Goal: Information Seeking & Learning: Check status

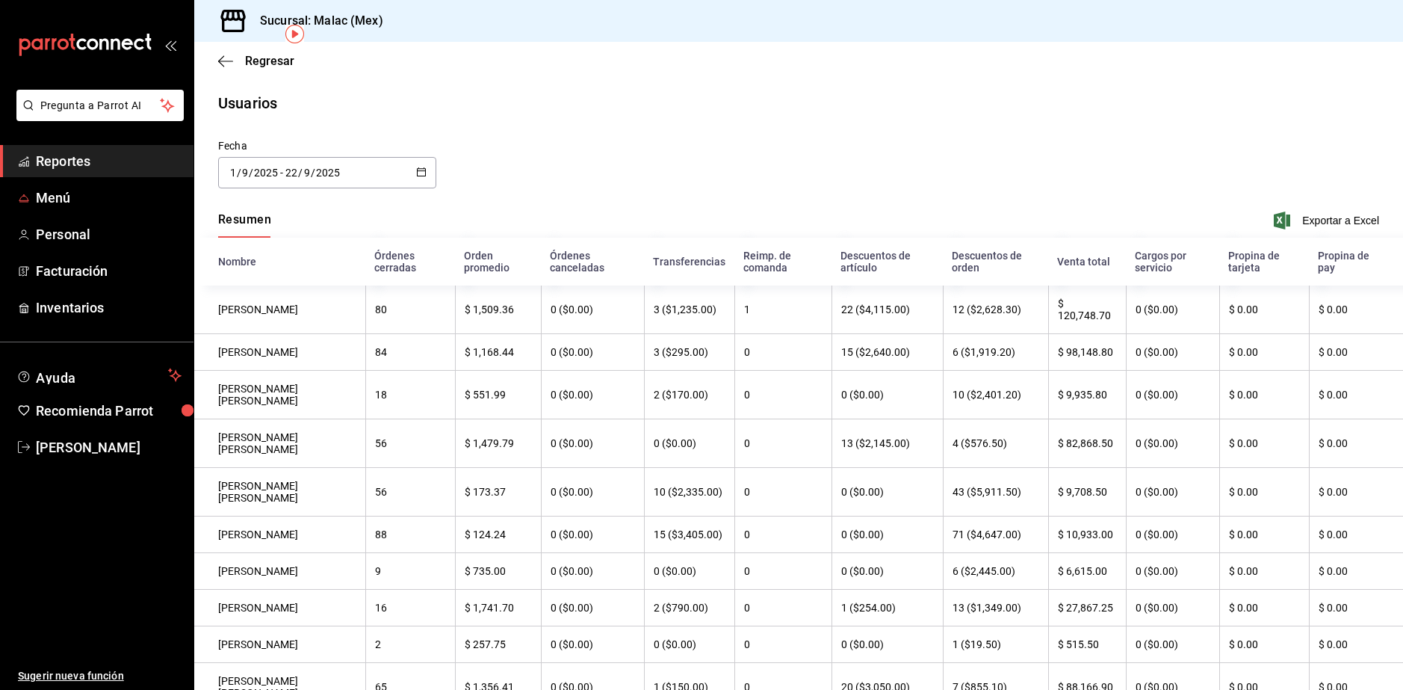
scroll to position [69, 0]
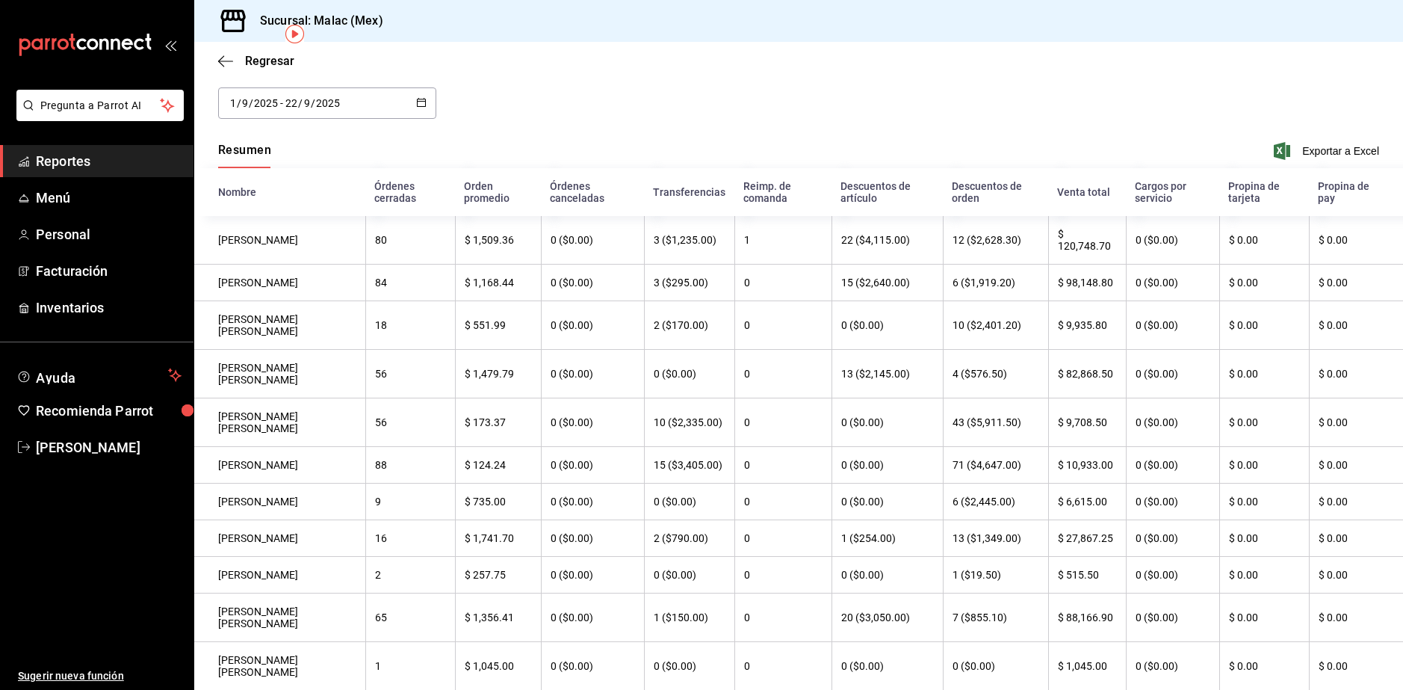
drag, startPoint x: 87, startPoint y: 169, endPoint x: 93, endPoint y: 164, distance: 8.1
click at [87, 169] on span "Reportes" at bounding box center [109, 161] width 146 height 20
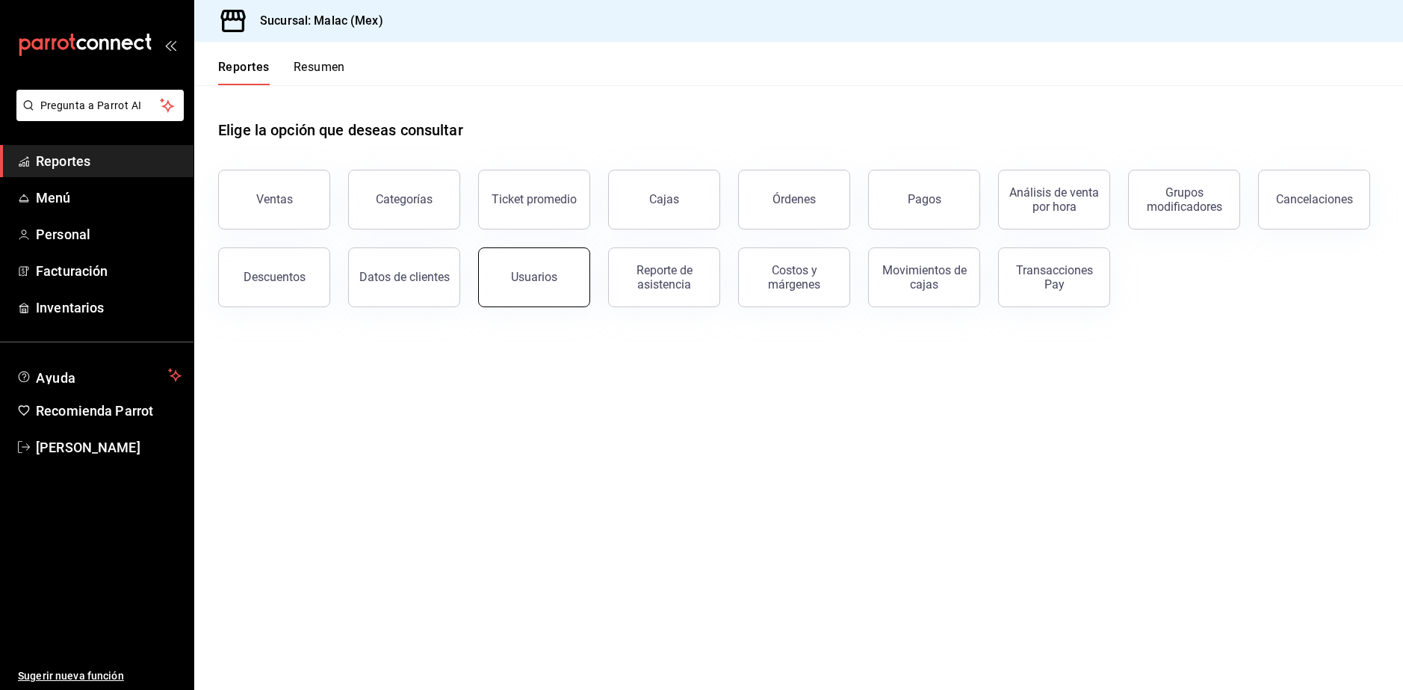
click at [507, 282] on button "Usuarios" at bounding box center [534, 277] width 112 height 60
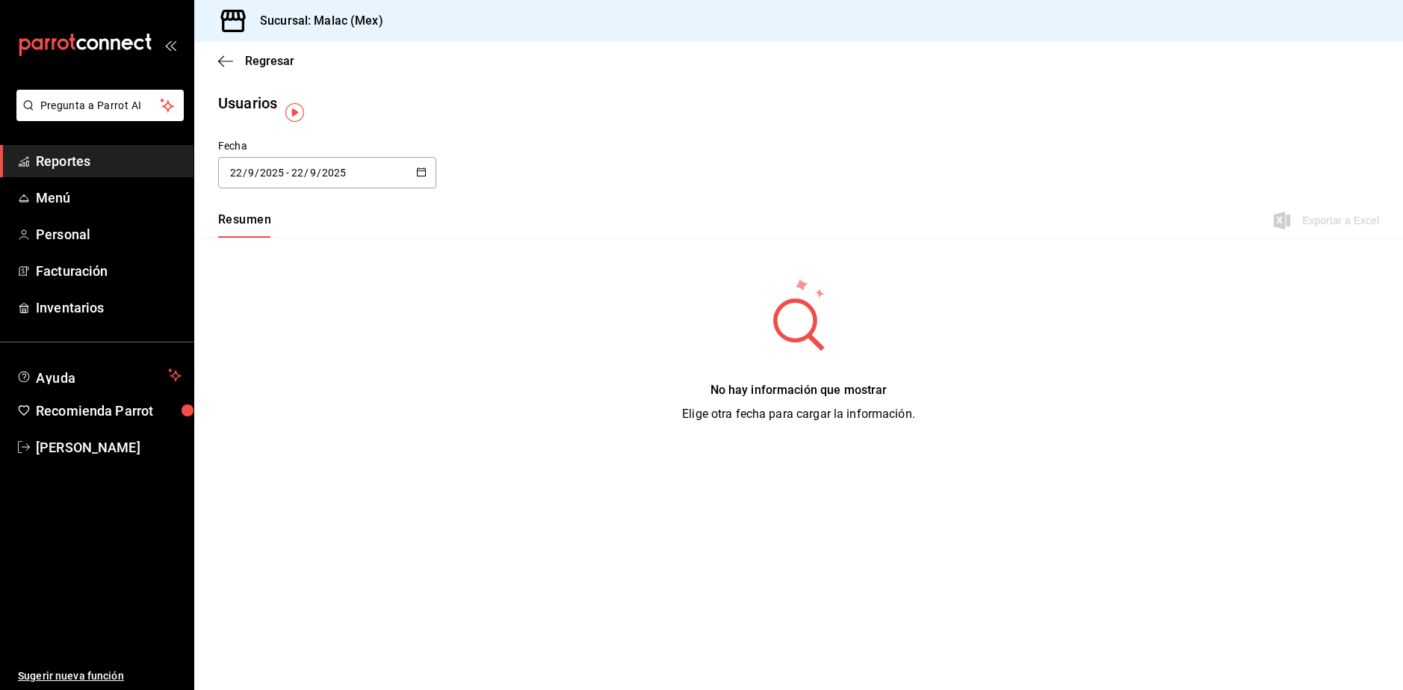
click at [359, 178] on div "2025-09-22 22 / 9 / 2025 - 2025-09-22 22 / 9 / 2025" at bounding box center [327, 172] width 218 height 31
click at [276, 325] on li "Mes actual" at bounding box center [288, 321] width 141 height 34
type input "[DATE]"
type input "1"
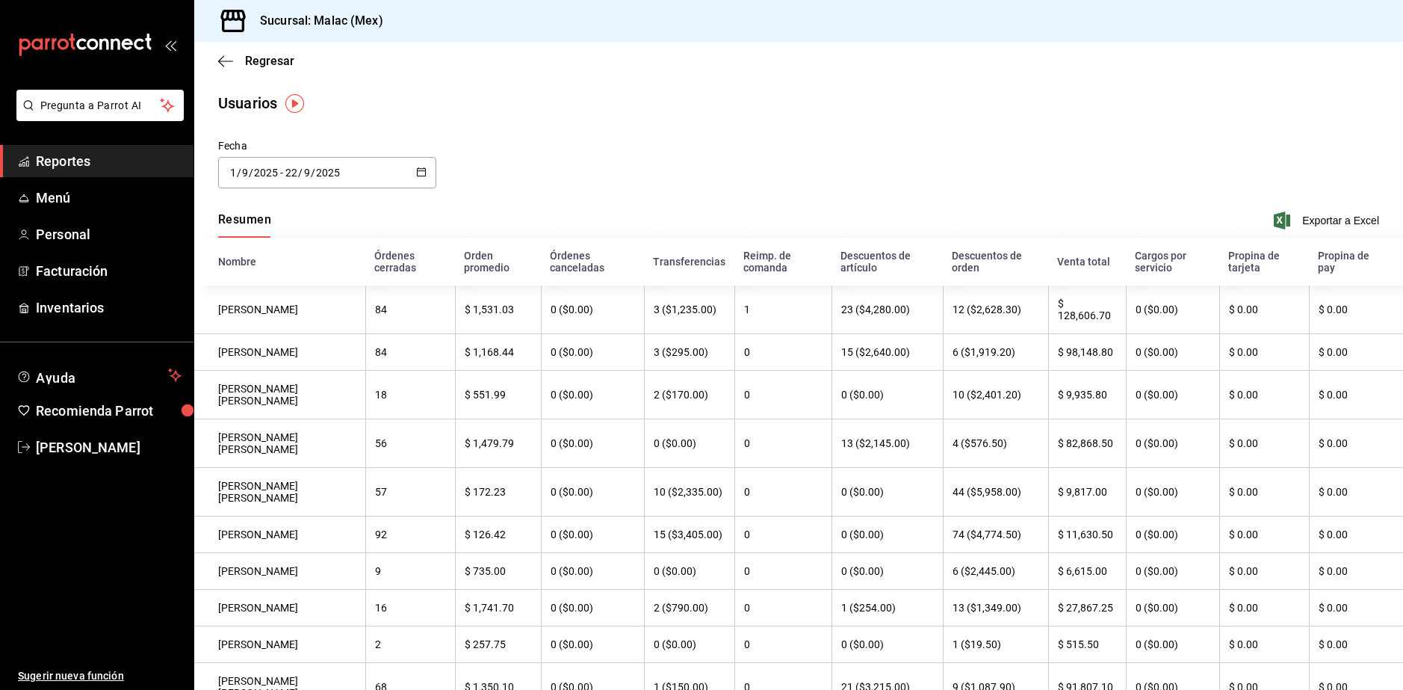
click at [116, 149] on link "Reportes" at bounding box center [96, 161] width 193 height 32
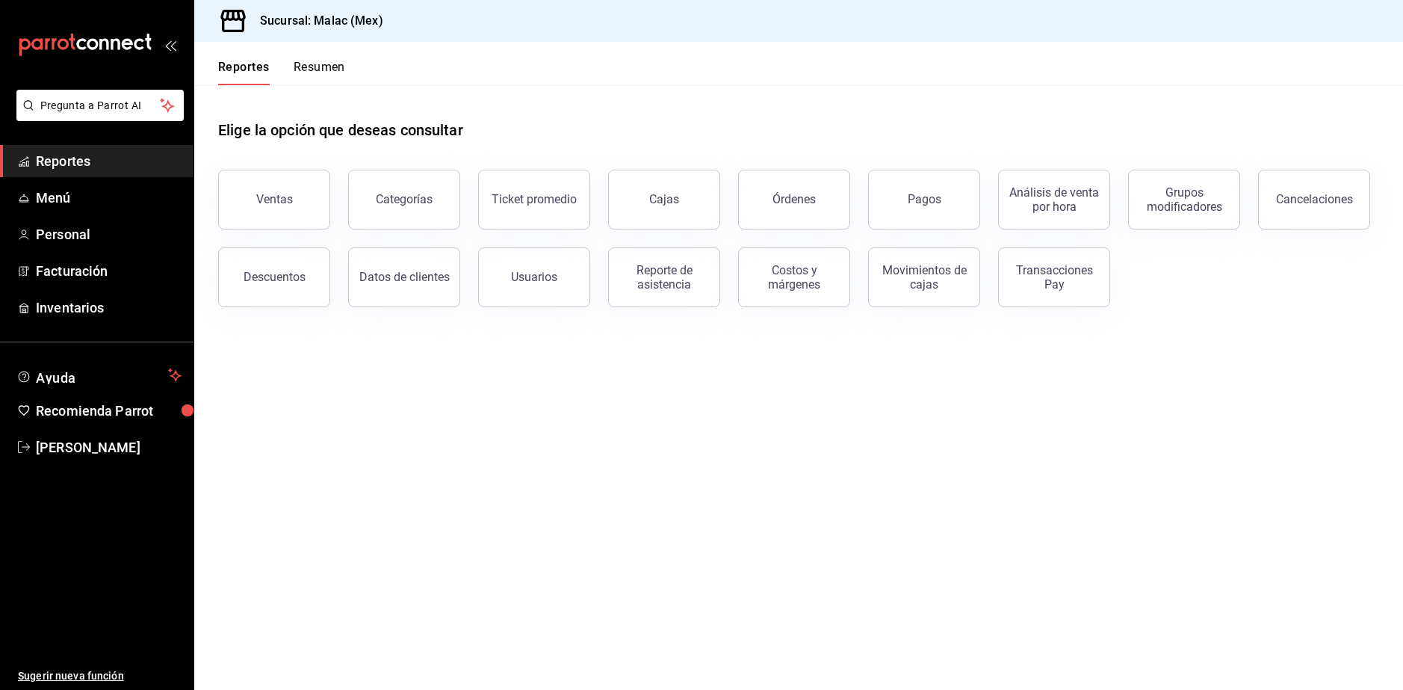
click at [305, 61] on button "Resumen" at bounding box center [320, 72] width 52 height 25
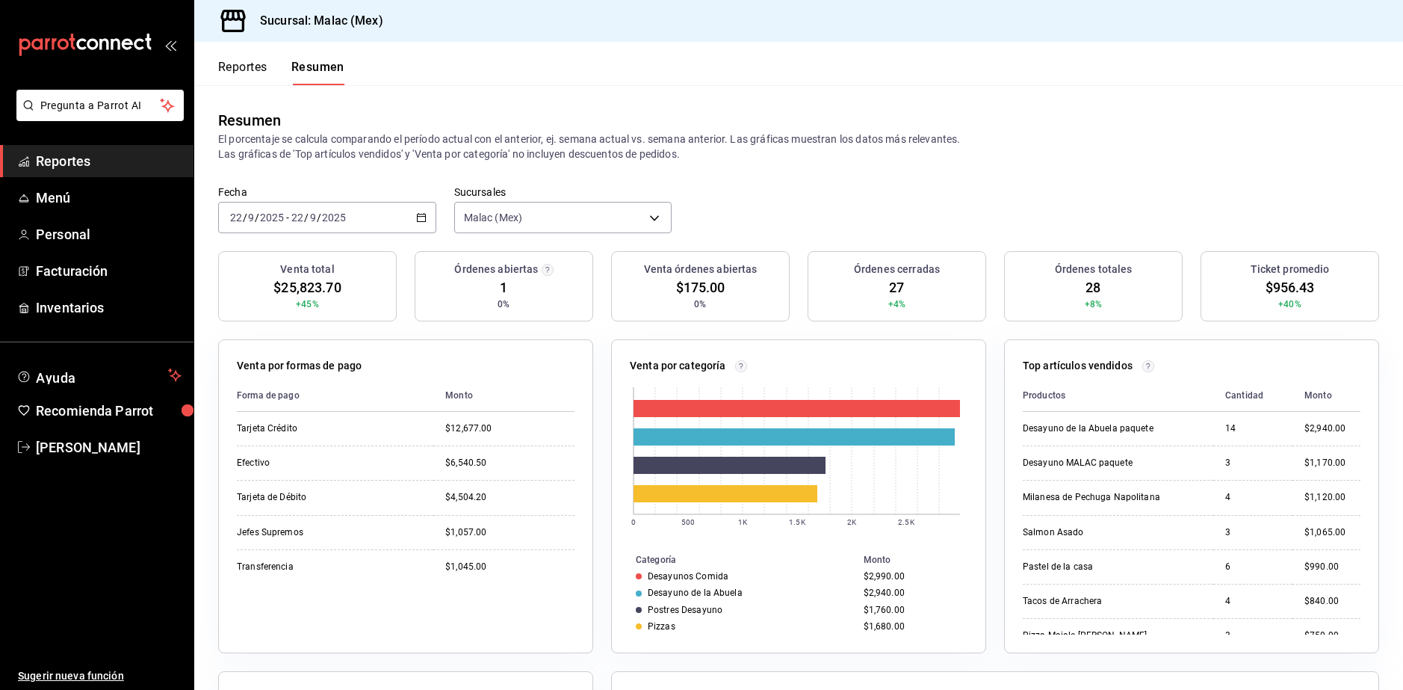
click at [71, 167] on span "Reportes" at bounding box center [109, 161] width 146 height 20
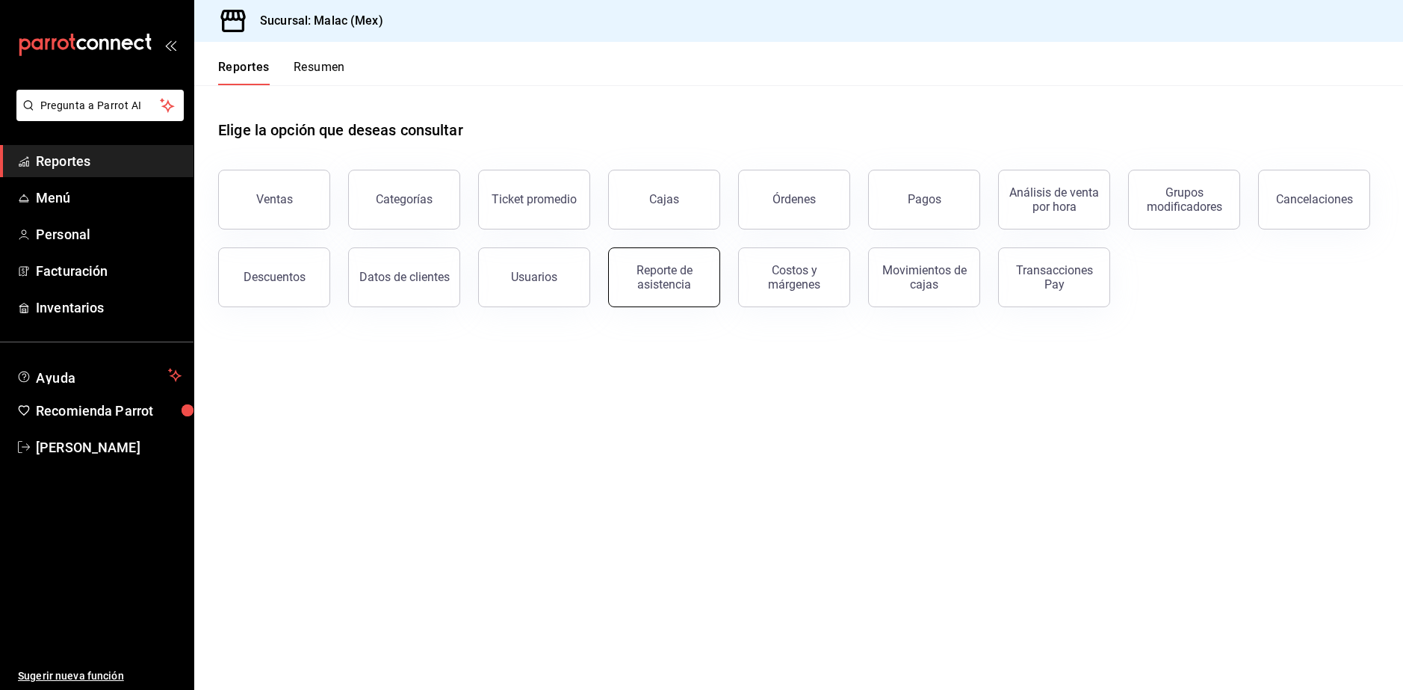
click at [697, 273] on div "Reporte de asistencia" at bounding box center [664, 277] width 93 height 28
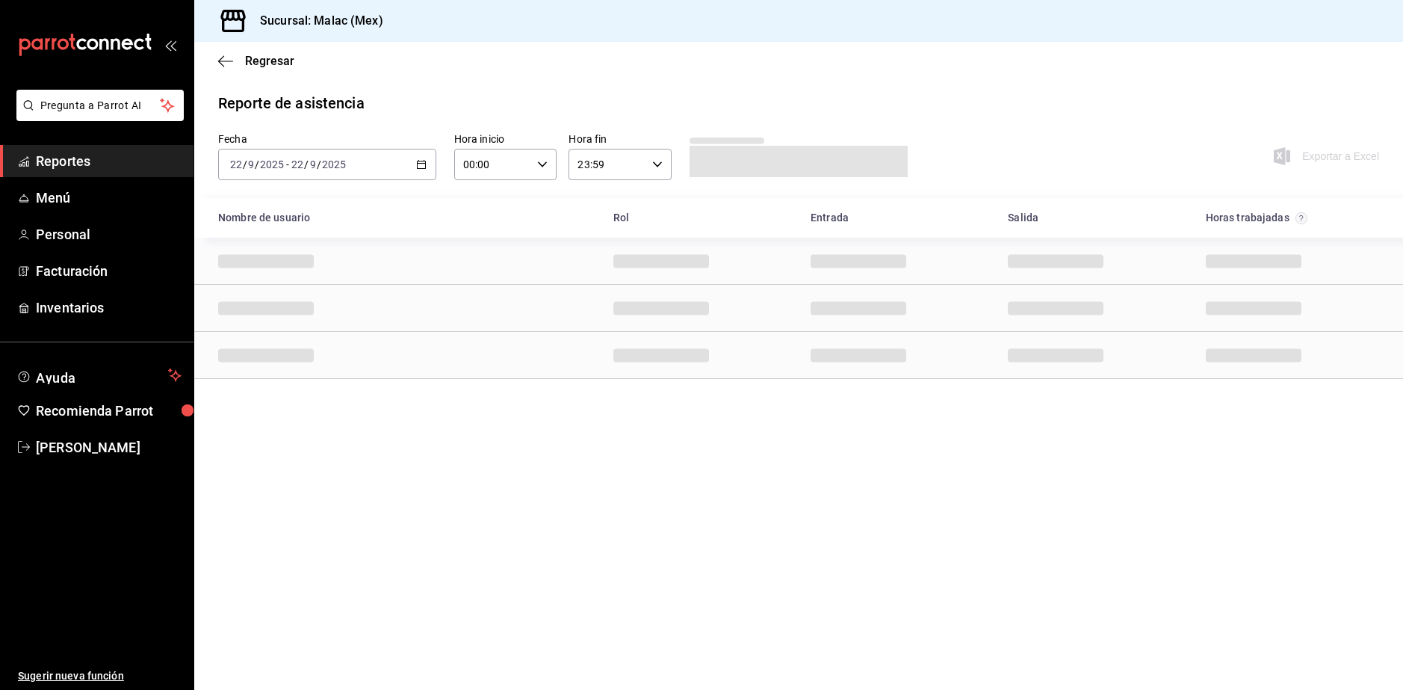
click at [383, 162] on div "2025-09-22 22 / 9 / 2025 - 2025-09-22 22 / 9 / 2025" at bounding box center [327, 164] width 218 height 31
click at [307, 380] on span "Rango de fechas" at bounding box center [289, 378] width 116 height 16
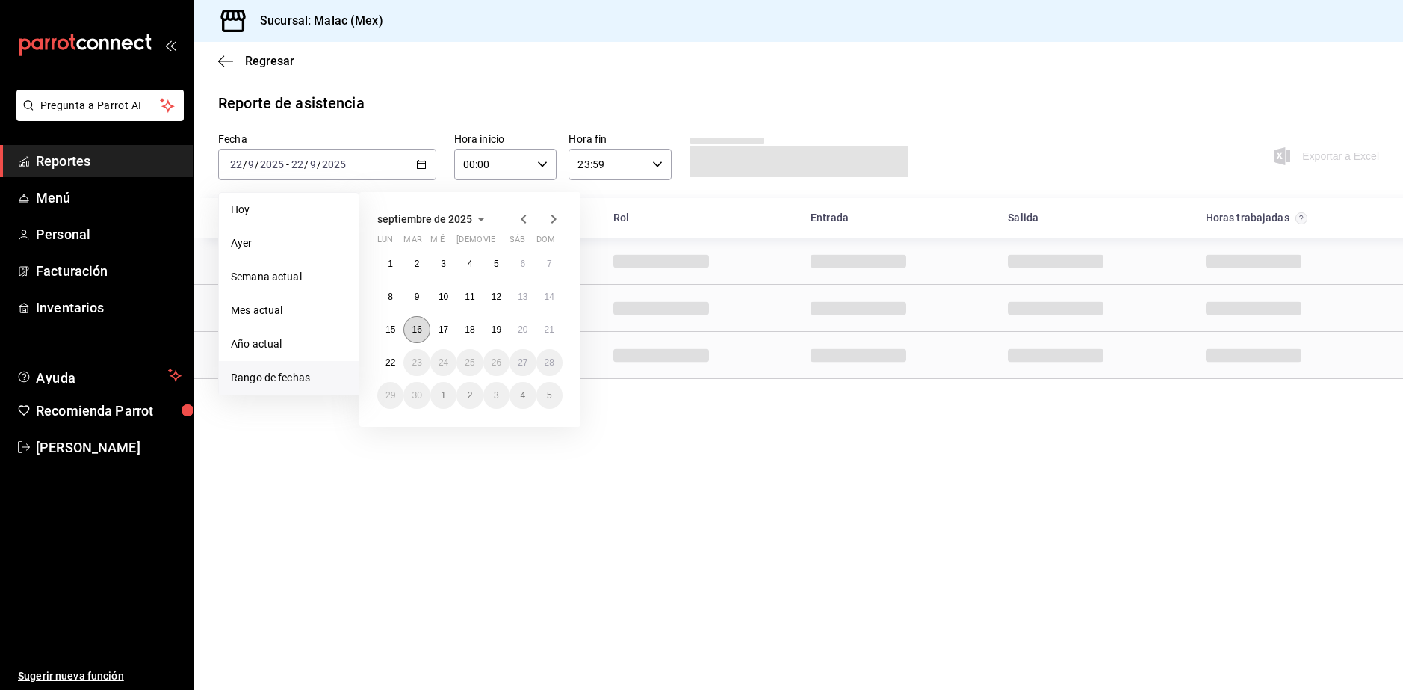
click at [428, 328] on button "16" at bounding box center [416, 329] width 26 height 27
click at [389, 362] on abbr "22" at bounding box center [390, 362] width 10 height 10
click at [421, 329] on abbr "16" at bounding box center [417, 329] width 10 height 10
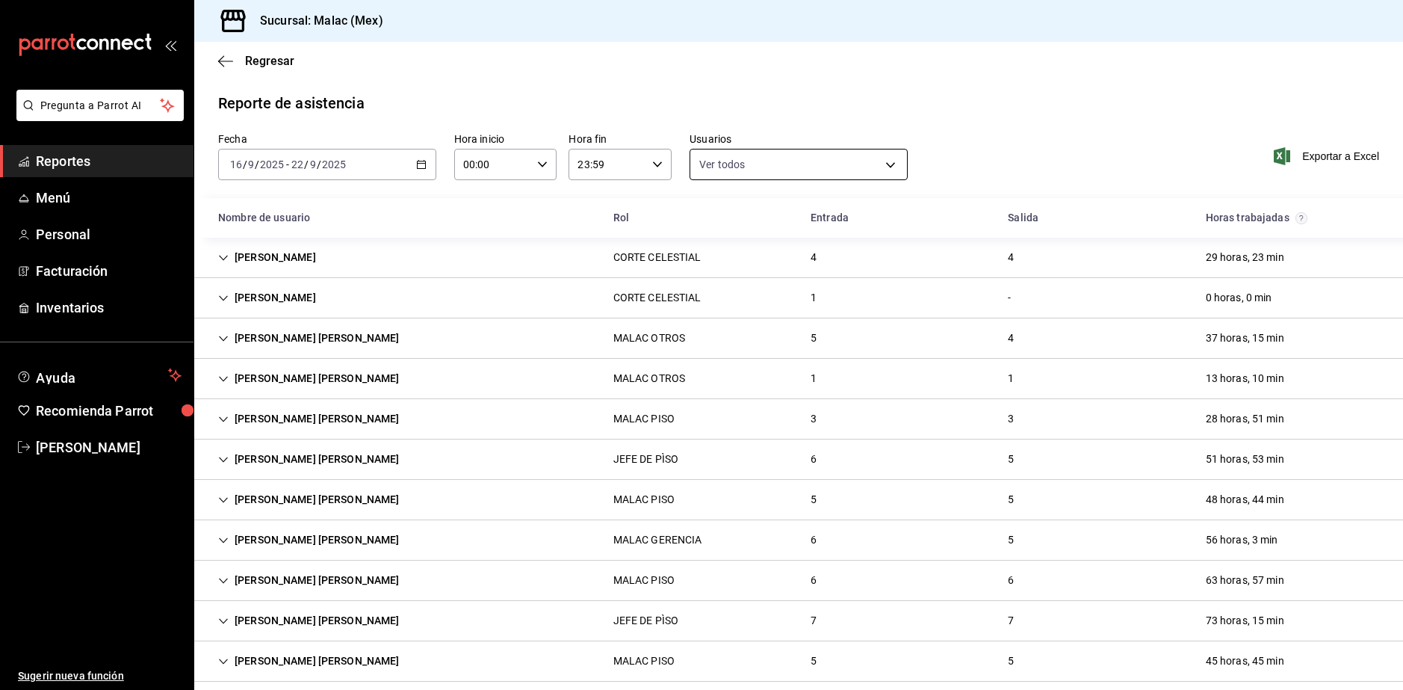
click at [740, 168] on body "Pregunta a Parrot AI Reportes Menú Personal Facturación Inventarios Ayuda Recom…" at bounding box center [701, 345] width 1403 height 690
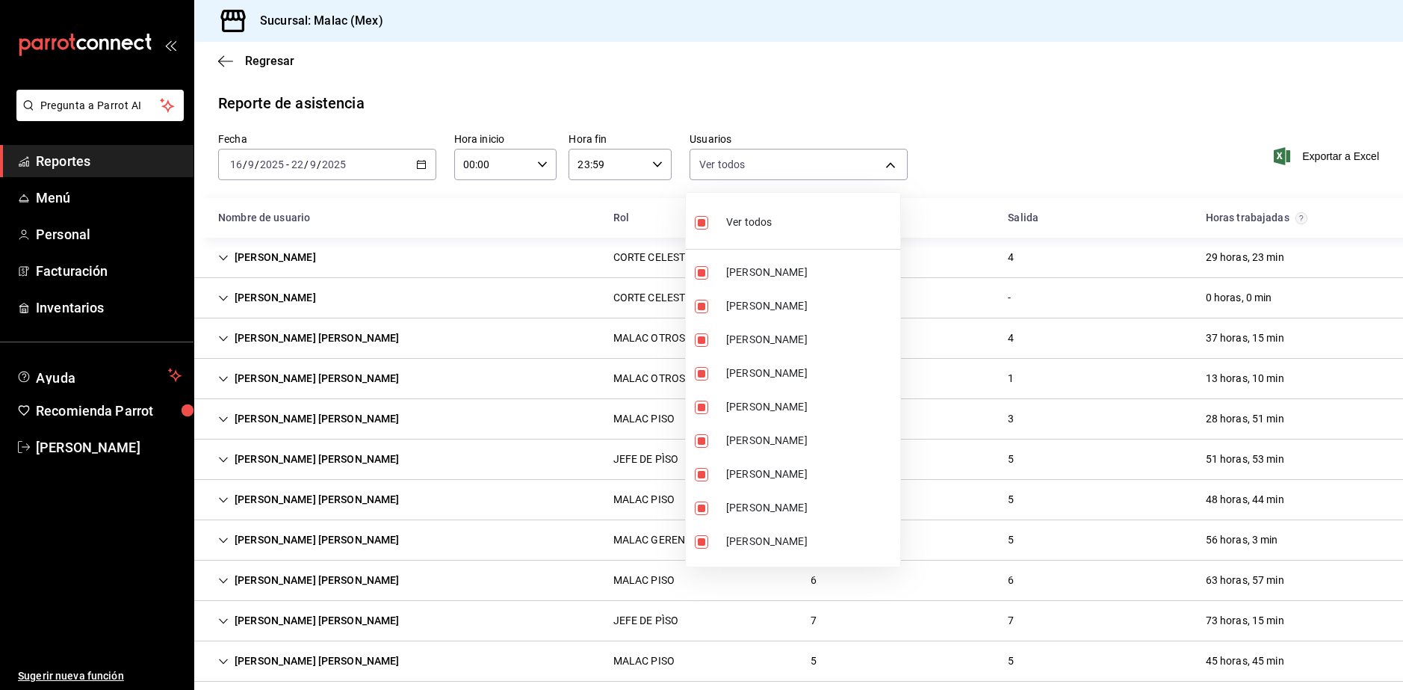
click at [737, 223] on span "Ver todos" at bounding box center [749, 222] width 46 height 16
checkbox input "false"
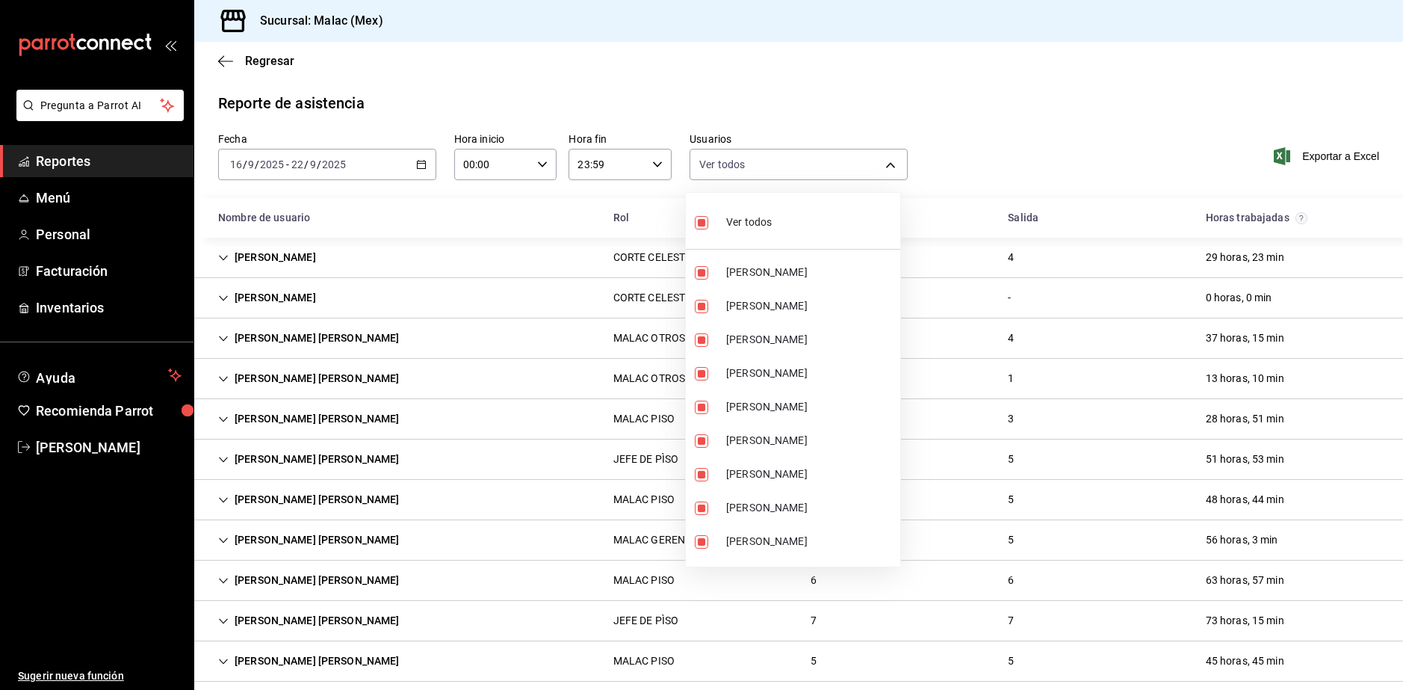
checkbox input "false"
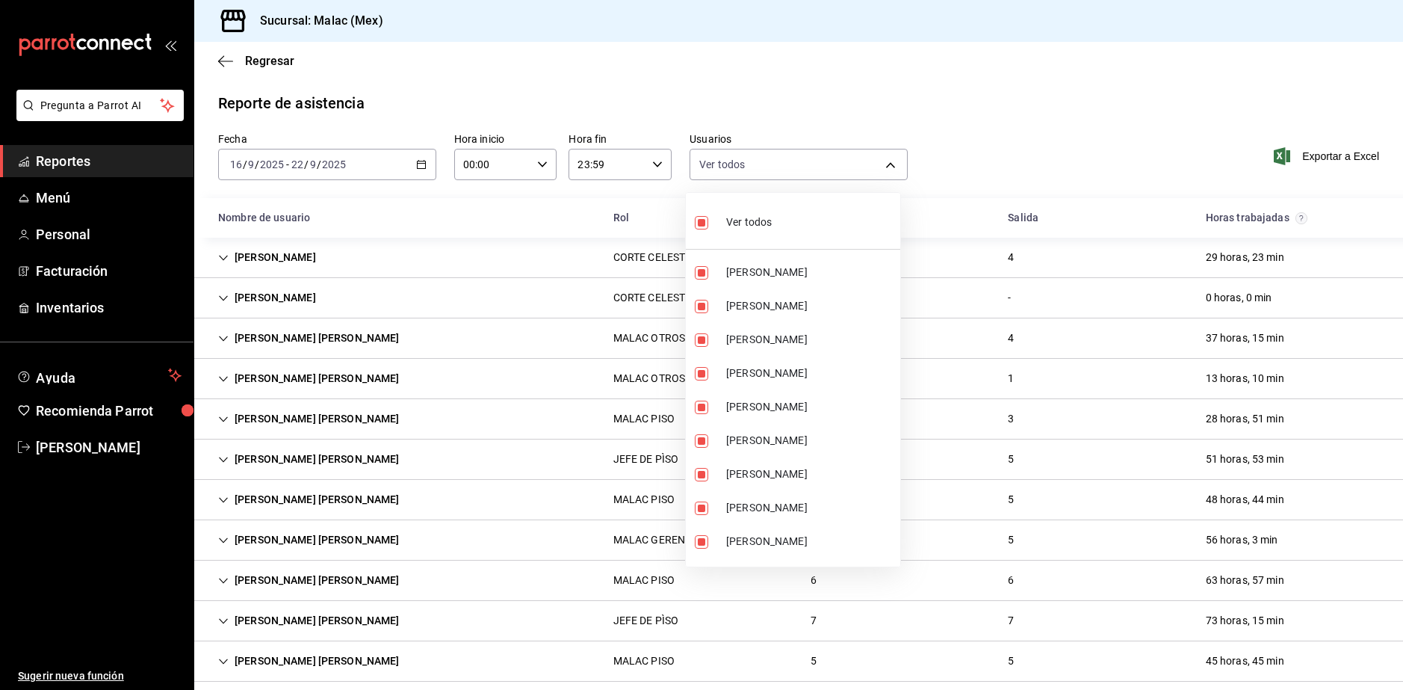
checkbox input "false"
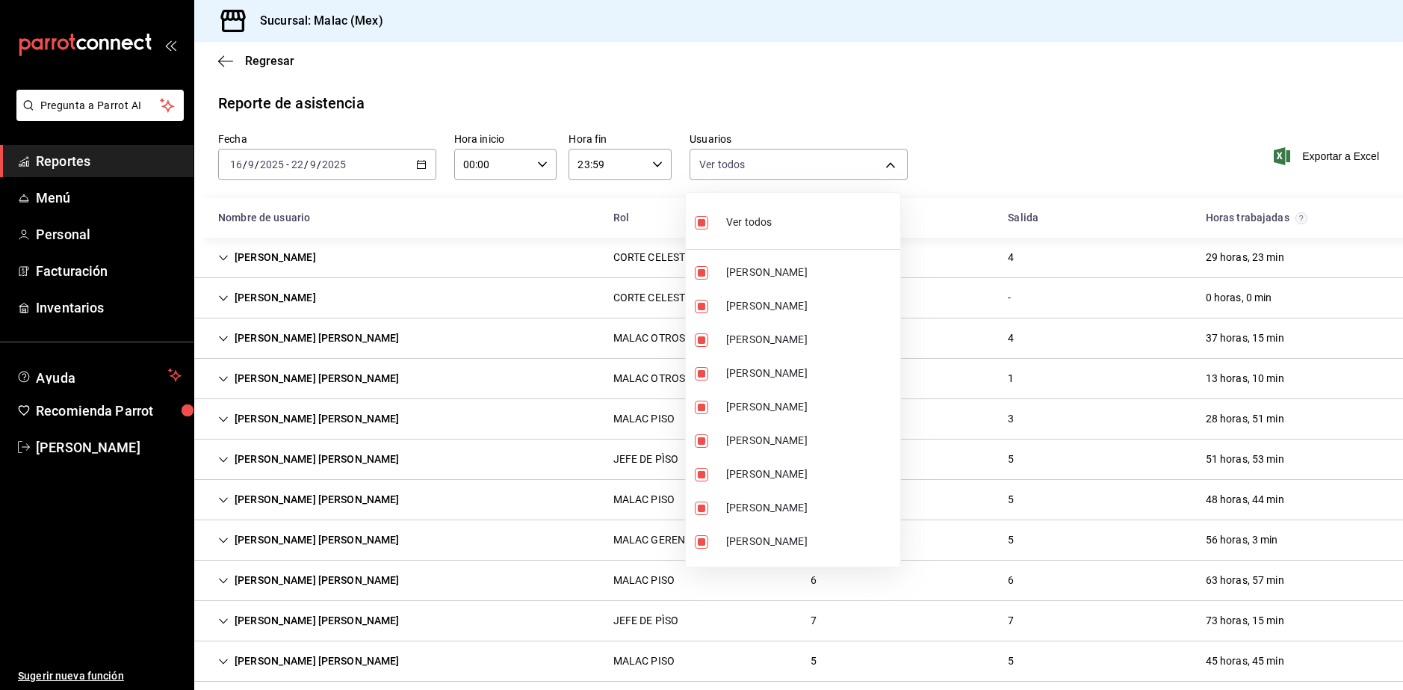
checkbox input "false"
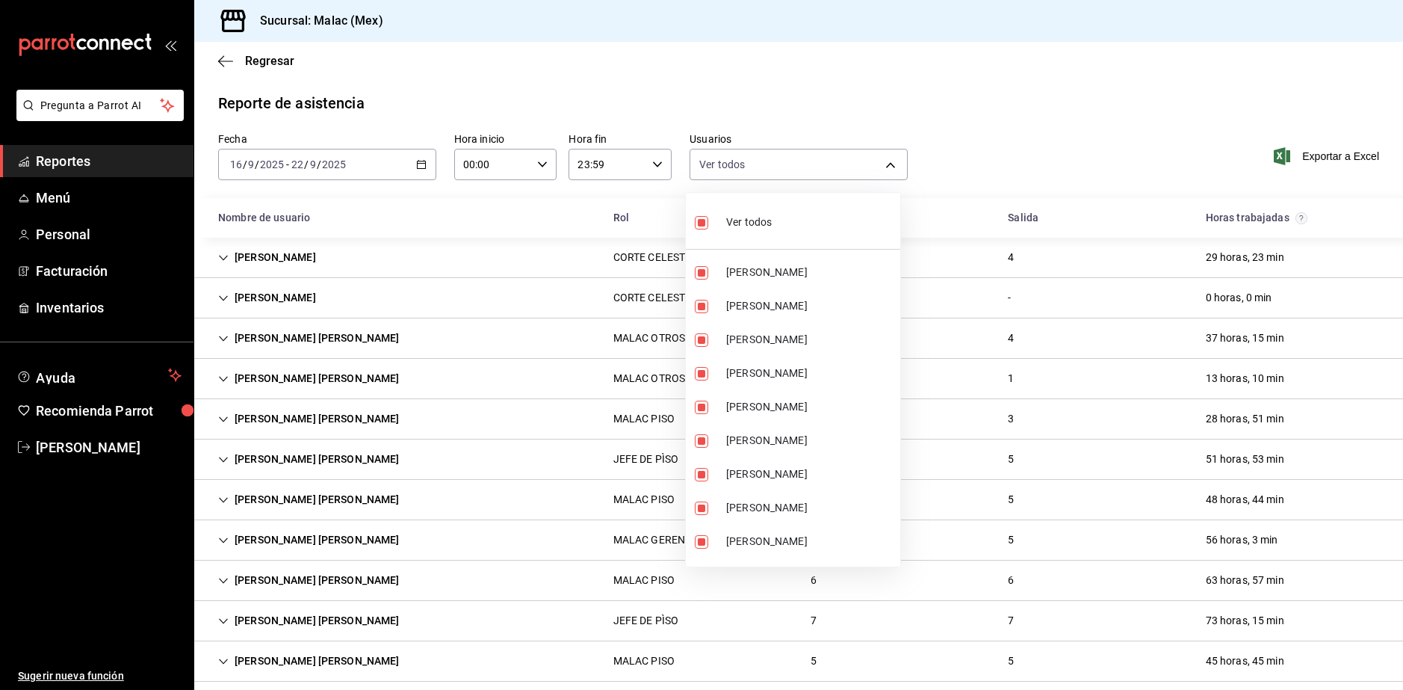
checkbox input "false"
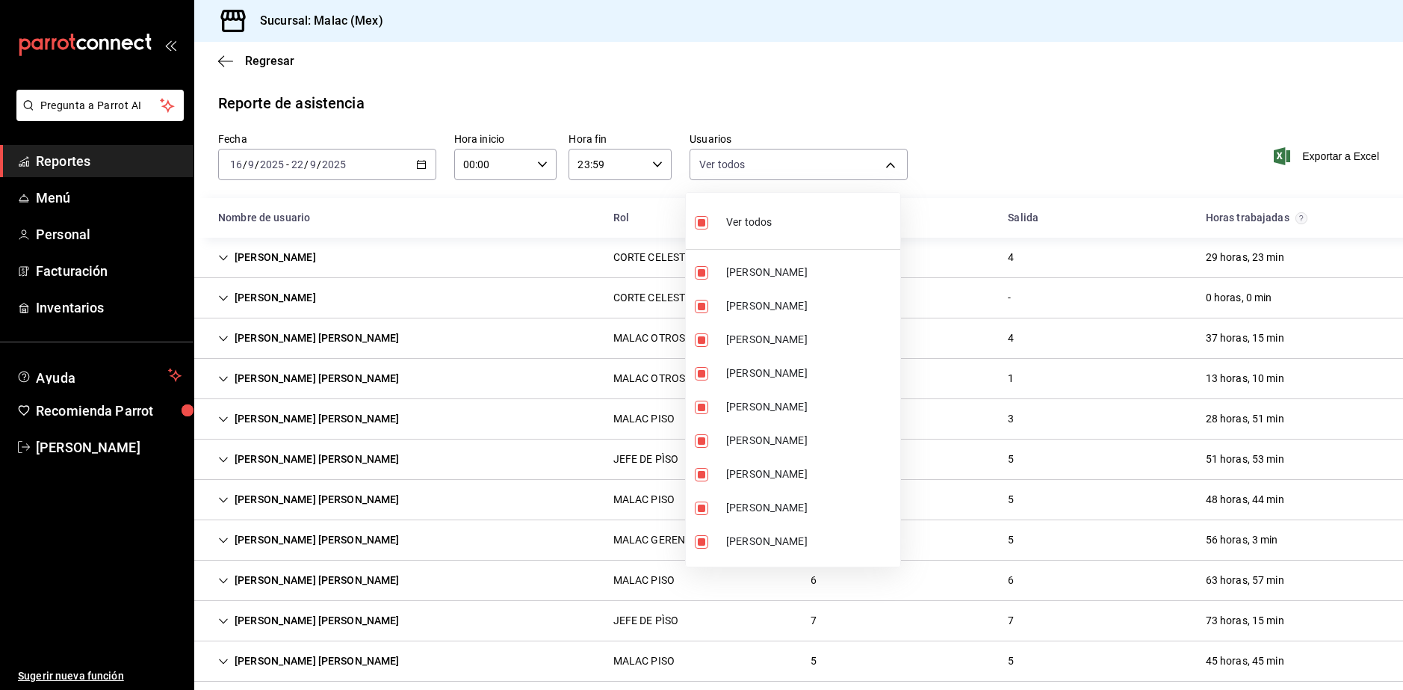
checkbox input "false"
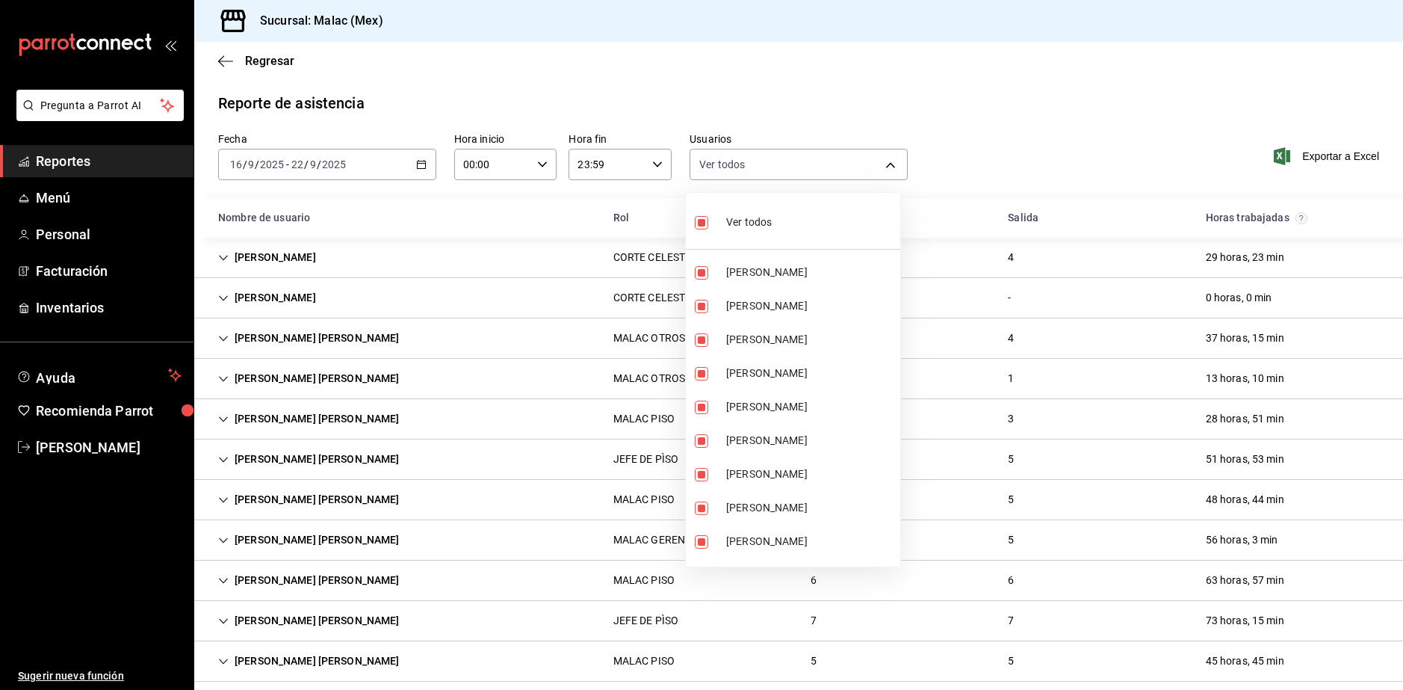
checkbox input "false"
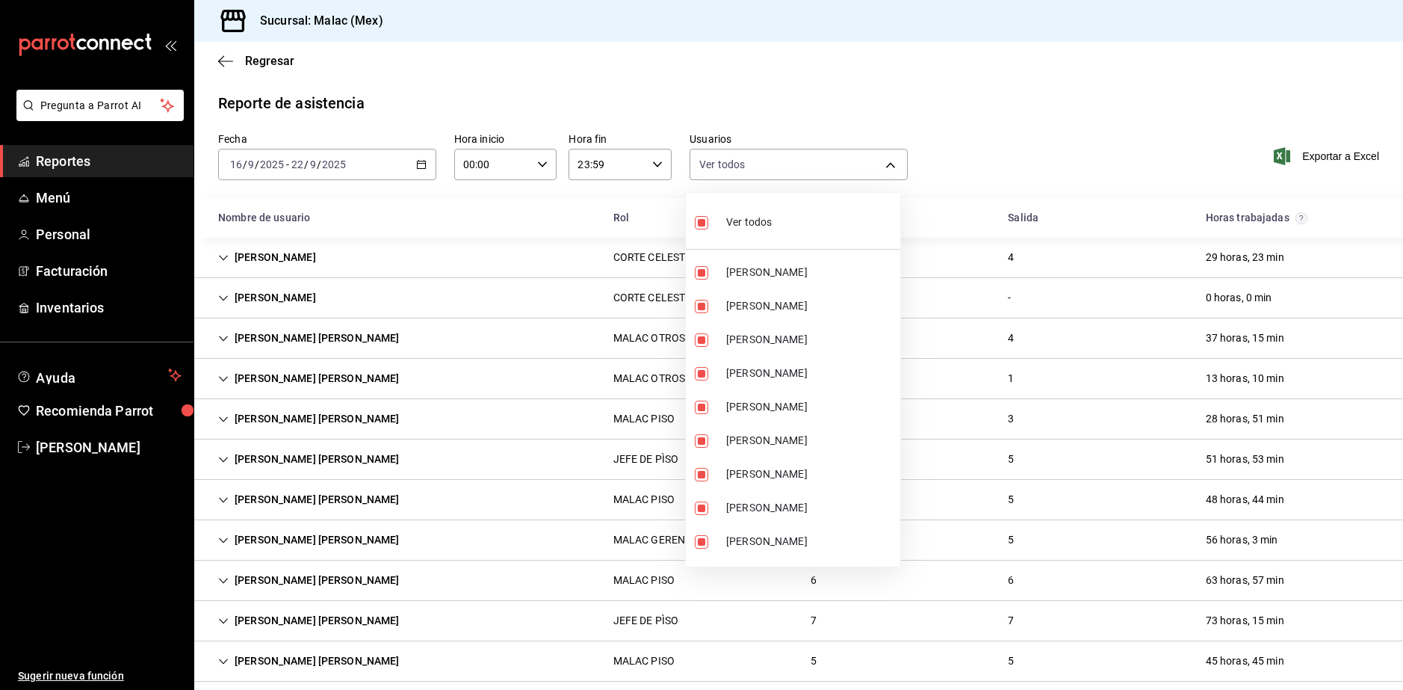
checkbox input "false"
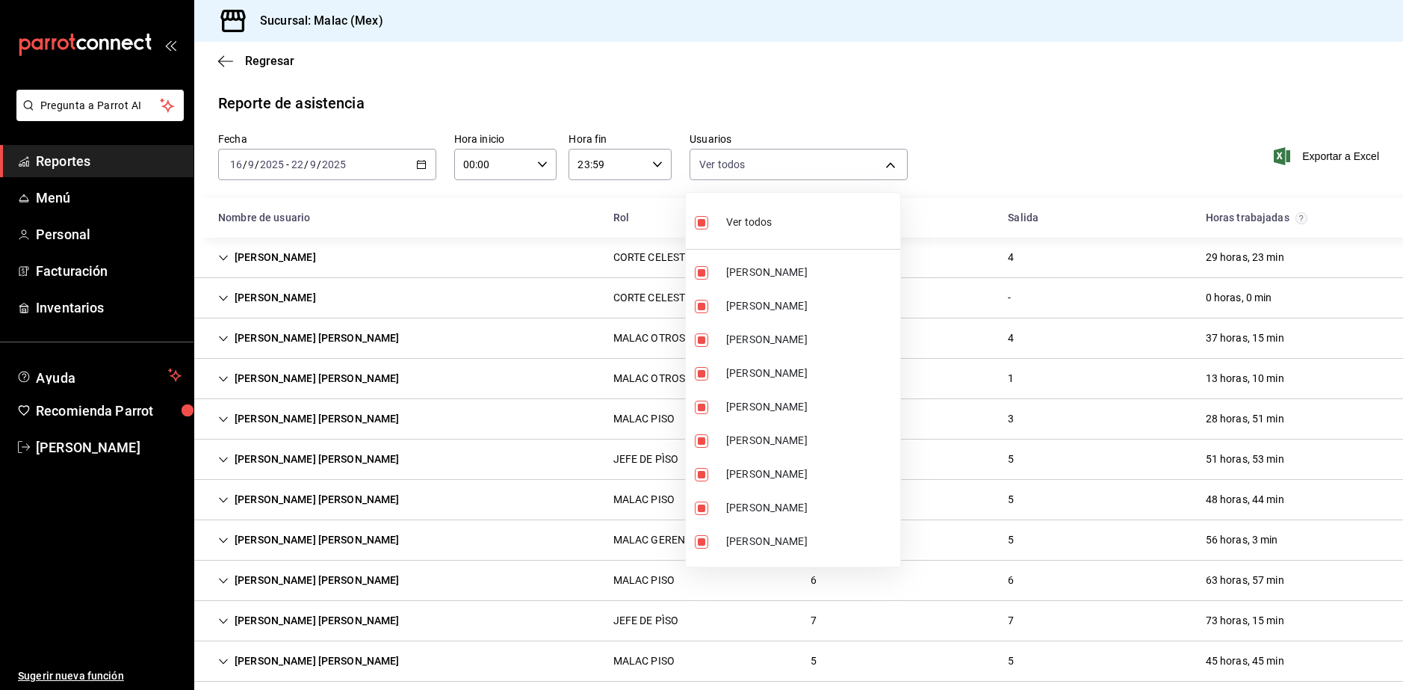
checkbox input "false"
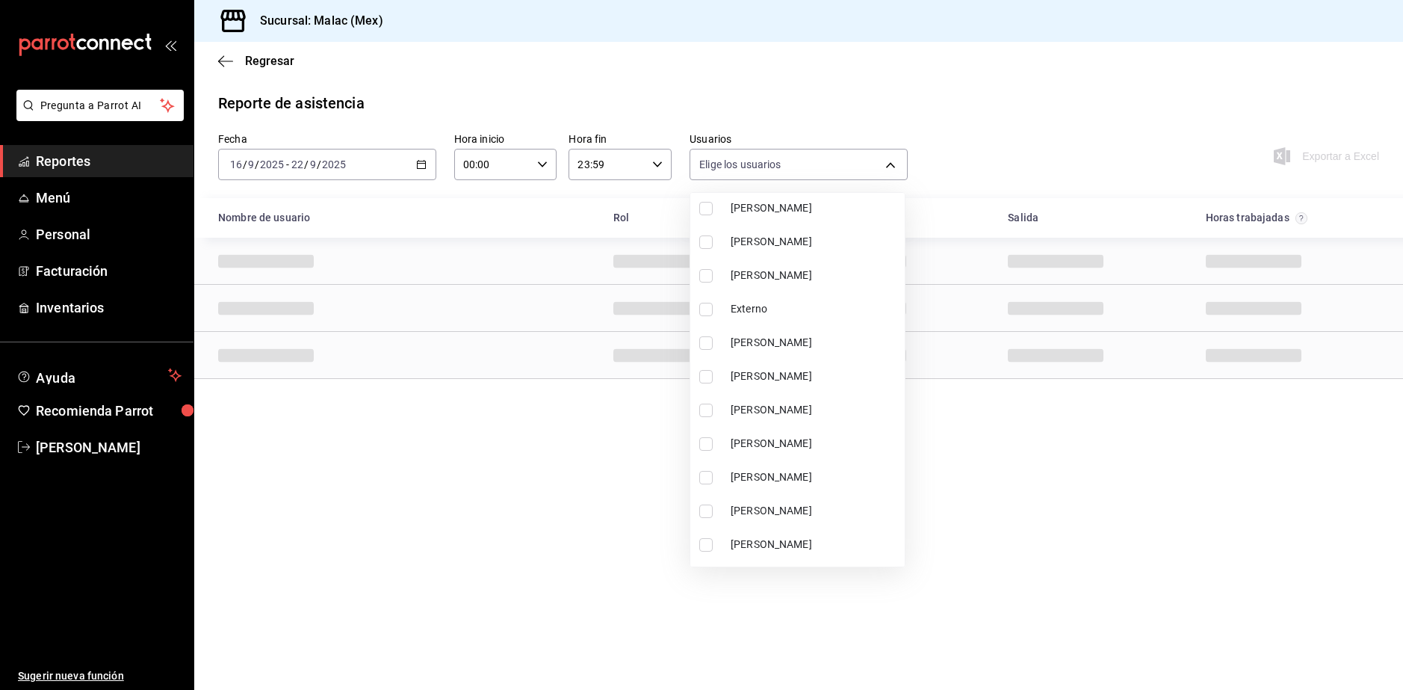
scroll to position [299, 0]
click at [795, 489] on li "[PERSON_NAME]" at bounding box center [797, 478] width 214 height 34
type input "68b814e9-203d-4433-a0e7-997591f031a8"
checkbox input "true"
click at [1054, 544] on div at bounding box center [701, 345] width 1403 height 690
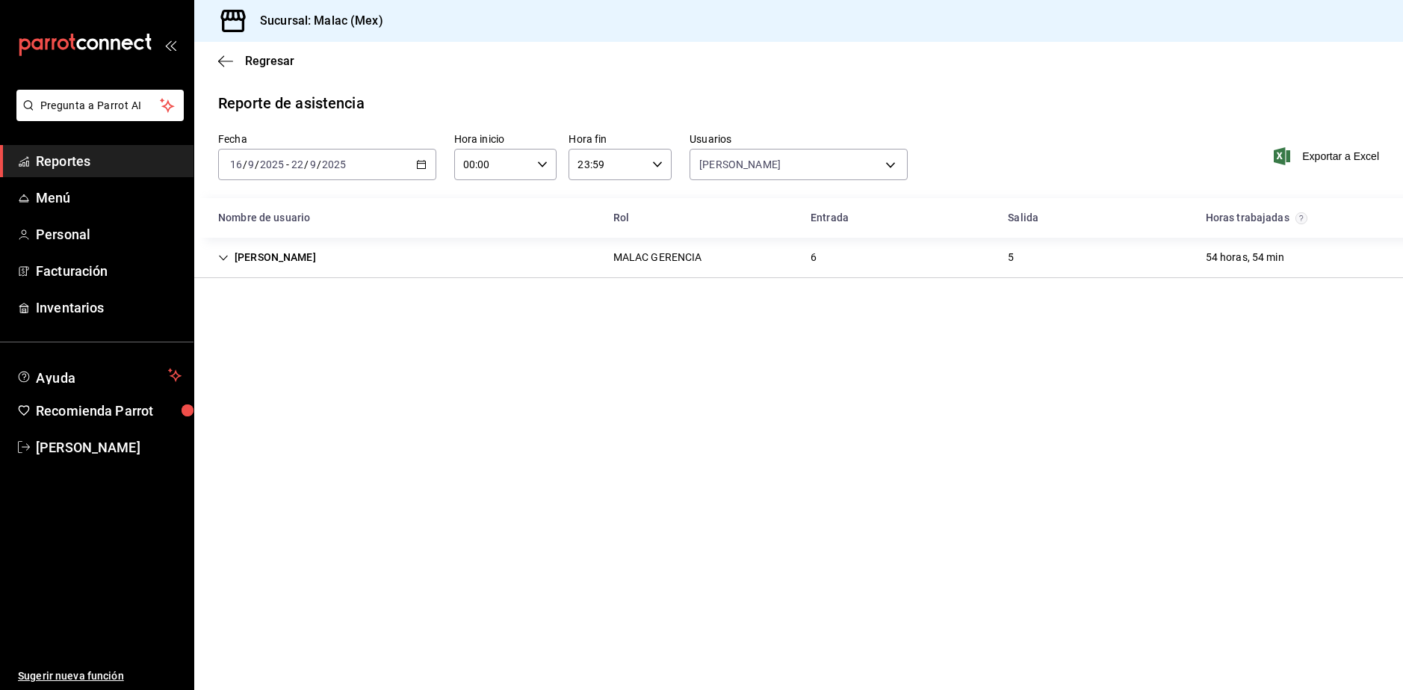
click at [899, 261] on div "Lesly Mata MALAC GERENCIA 6 5 54 horas, 54 min" at bounding box center [798, 258] width 1209 height 40
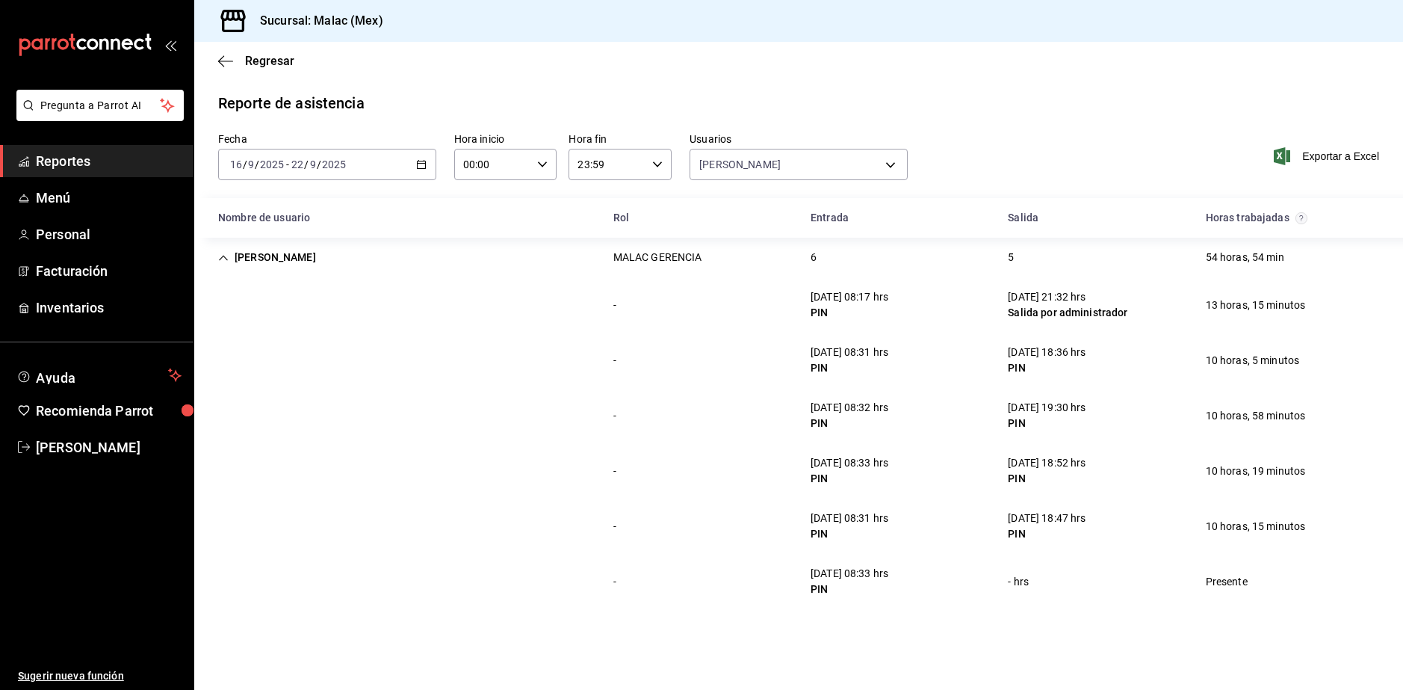
drag, startPoint x: 823, startPoint y: 417, endPoint x: 982, endPoint y: 427, distance: 160.2
click at [872, 422] on div "PIN" at bounding box center [850, 423] width 78 height 16
click at [1086, 418] on div "PIN" at bounding box center [1047, 423] width 78 height 16
click at [131, 169] on span "Reportes" at bounding box center [109, 161] width 146 height 20
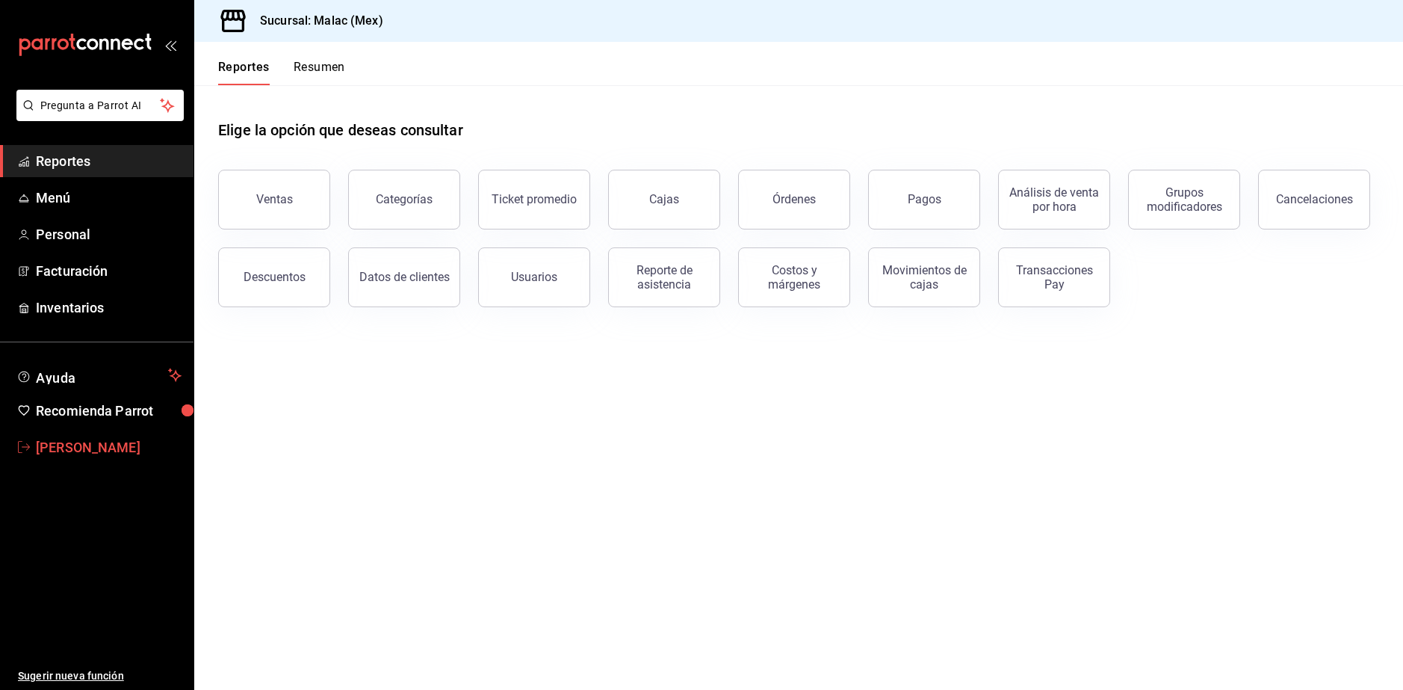
click at [53, 455] on span "[PERSON_NAME]" at bounding box center [109, 447] width 146 height 20
